Goal: Information Seeking & Learning: Learn about a topic

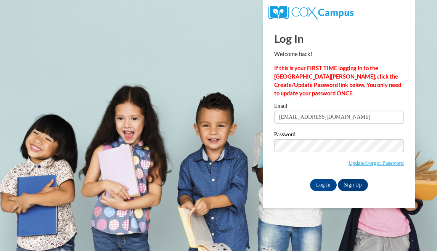
type input "[EMAIL_ADDRESS][DOMAIN_NAME]"
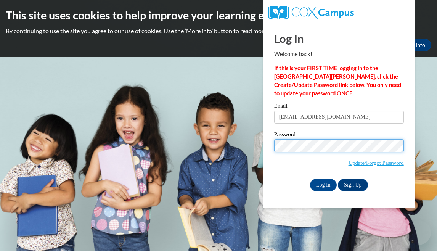
click at [310, 179] on input "Log In" at bounding box center [323, 185] width 27 height 12
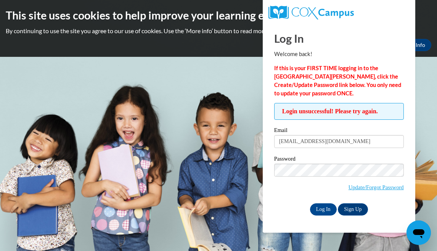
type input "[EMAIL_ADDRESS][DOMAIN_NAME]"
click at [319, 211] on input "Log In" at bounding box center [323, 209] width 27 height 12
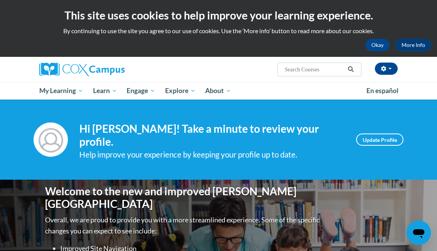
click at [308, 71] on input "Search..." at bounding box center [314, 69] width 61 height 9
click at [320, 73] on input "teaching wrotong" at bounding box center [314, 69] width 61 height 9
click at [318, 70] on input "teaching wrotong" at bounding box center [314, 69] width 61 height 9
type input "teaching writing"
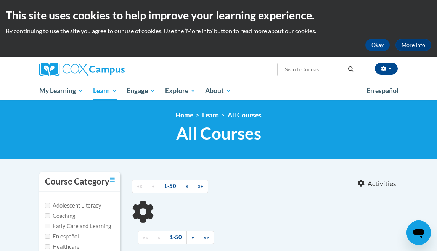
type input "teaching writing"
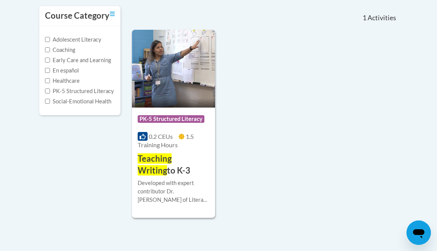
scroll to position [167, 0]
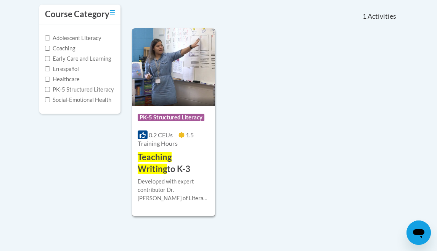
click at [179, 87] on img at bounding box center [173, 67] width 83 height 78
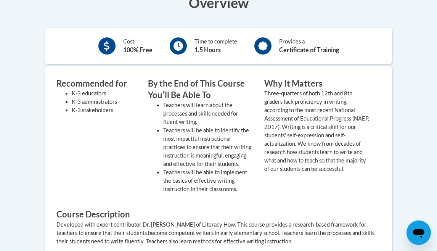
scroll to position [278, 0]
